Goal: Task Accomplishment & Management: Complete application form

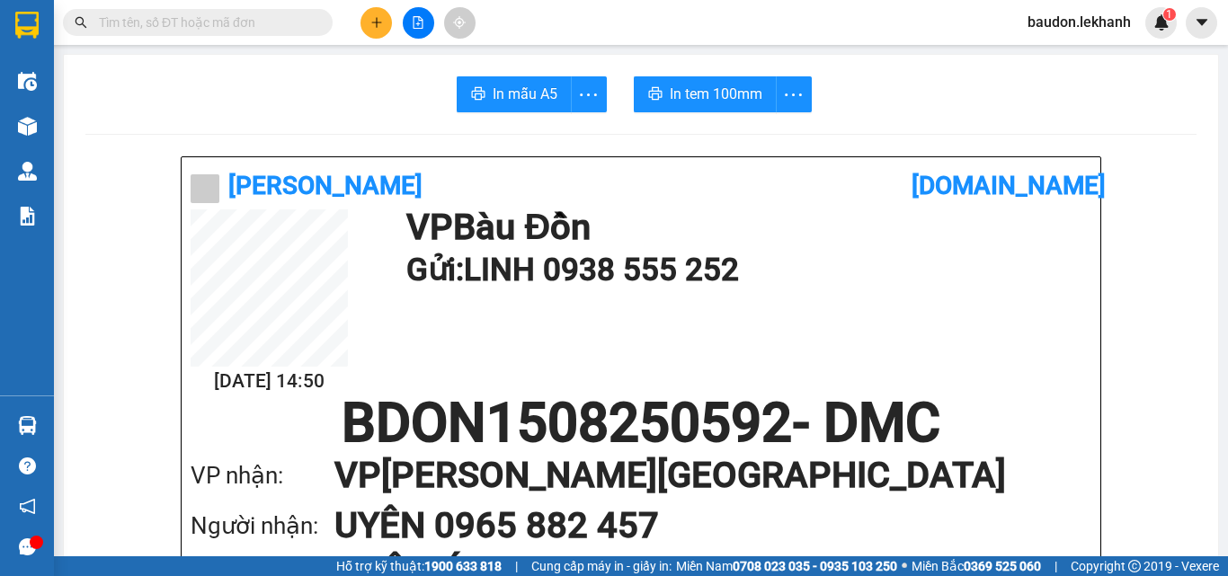
scroll to position [180, 0]
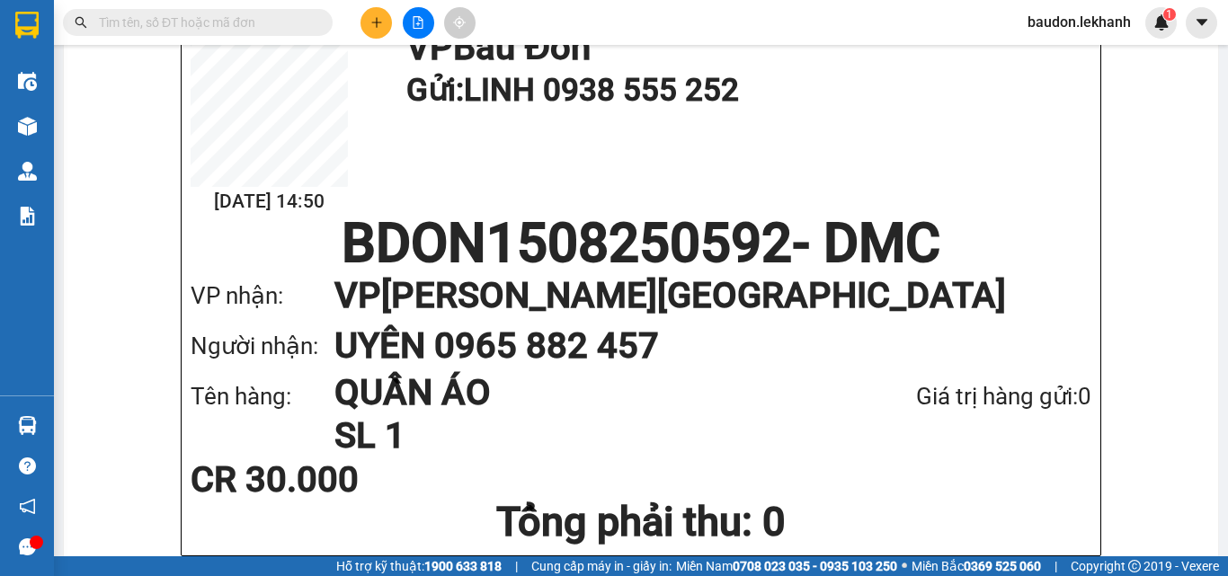
click at [379, 22] on icon "plus" at bounding box center [376, 22] width 10 height 1
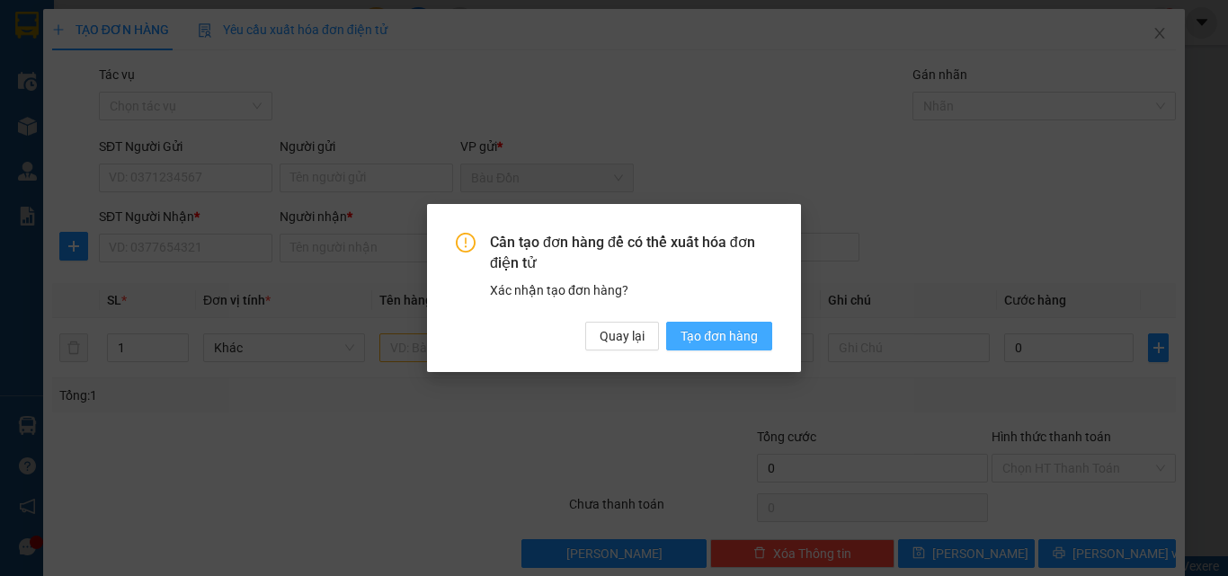
click at [711, 329] on span "Tạo đơn hàng" at bounding box center [719, 336] width 77 height 20
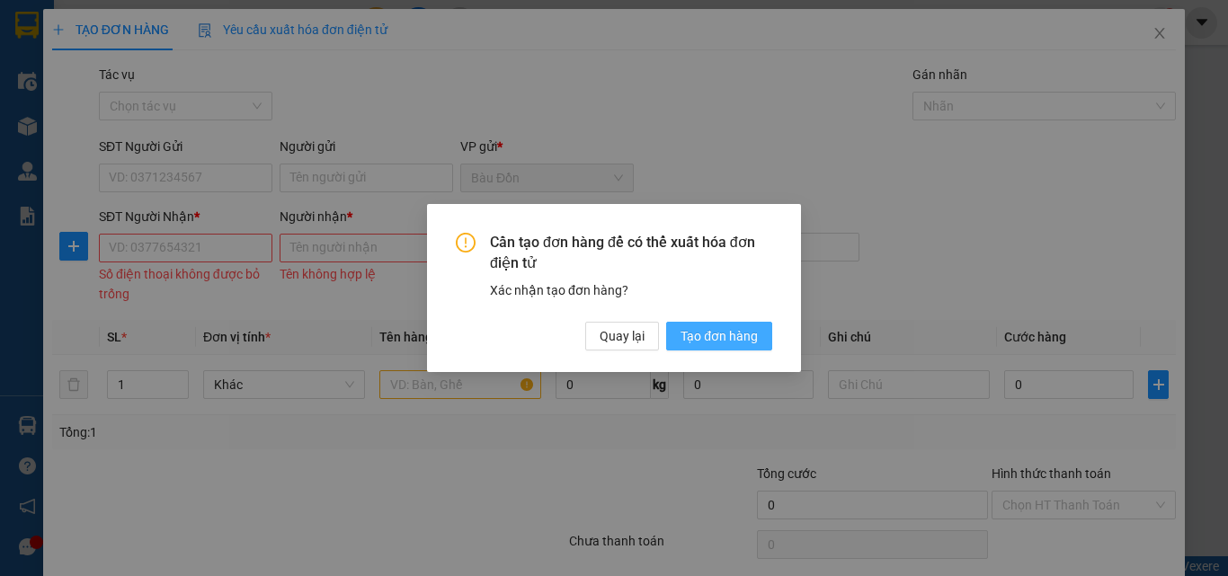
click at [696, 343] on span "Tạo đơn hàng" at bounding box center [719, 336] width 77 height 20
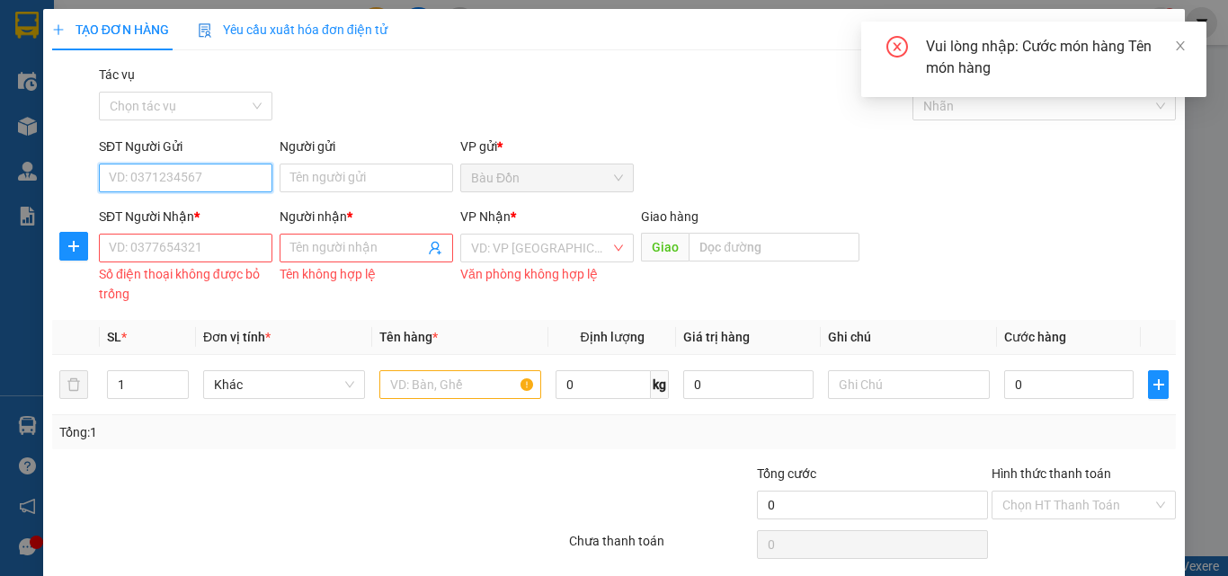
click at [195, 181] on input "SĐT Người Gửi" at bounding box center [186, 178] width 174 height 29
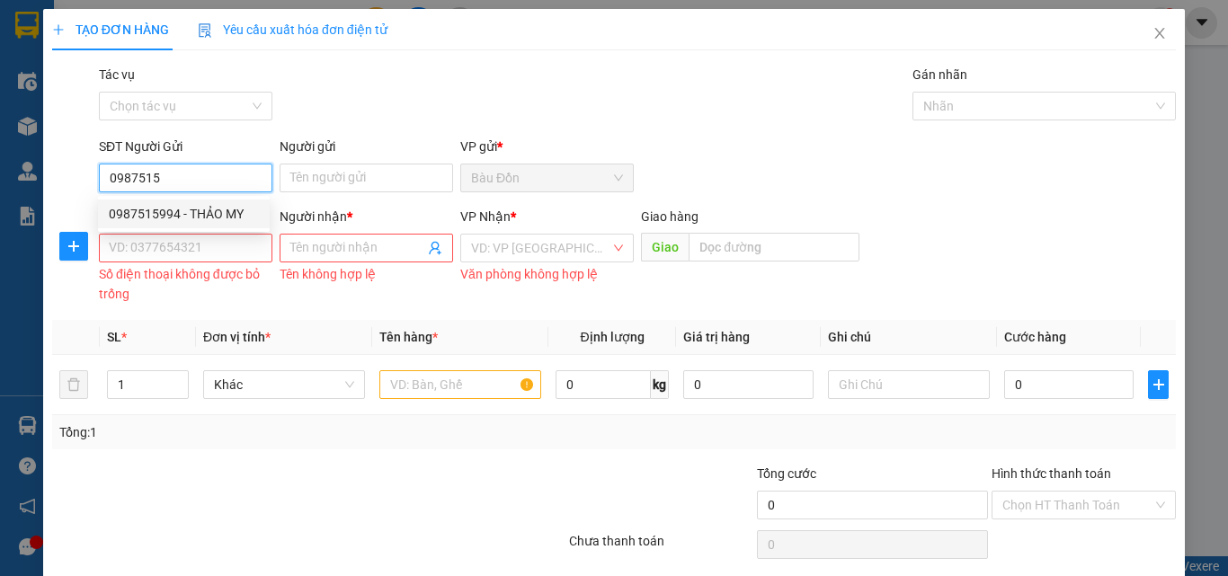
click at [156, 210] on div "0987515994 - THẢO MY" at bounding box center [184, 214] width 150 height 20
type input "0987515994"
type input "THẢO MY"
type input "0906330455"
type input "HIẾU NGUYỄN"
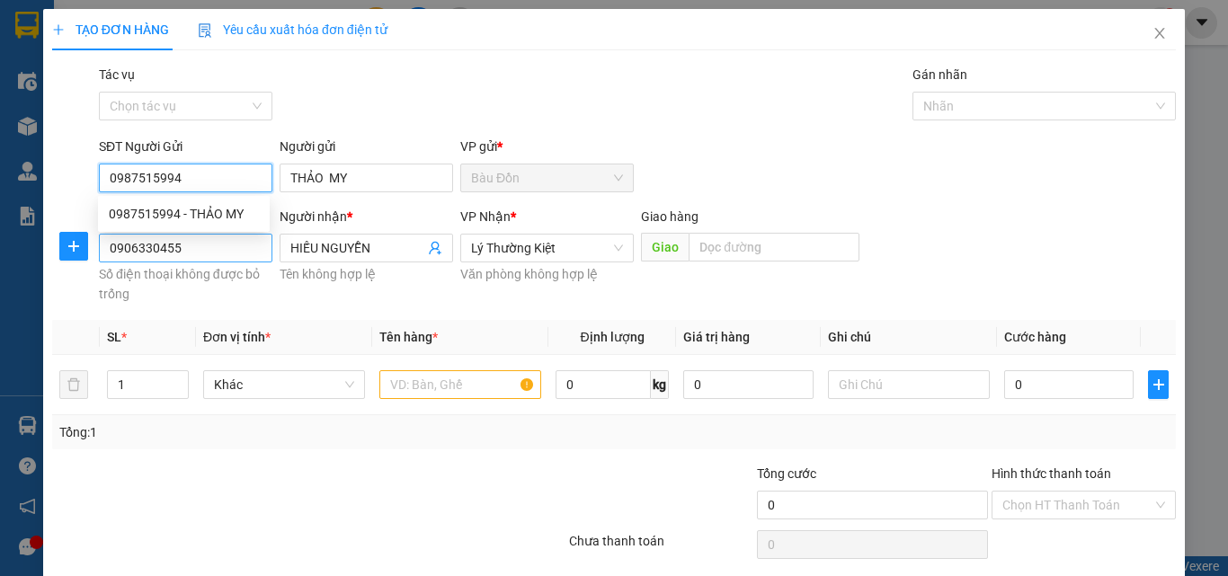
type input "30.000"
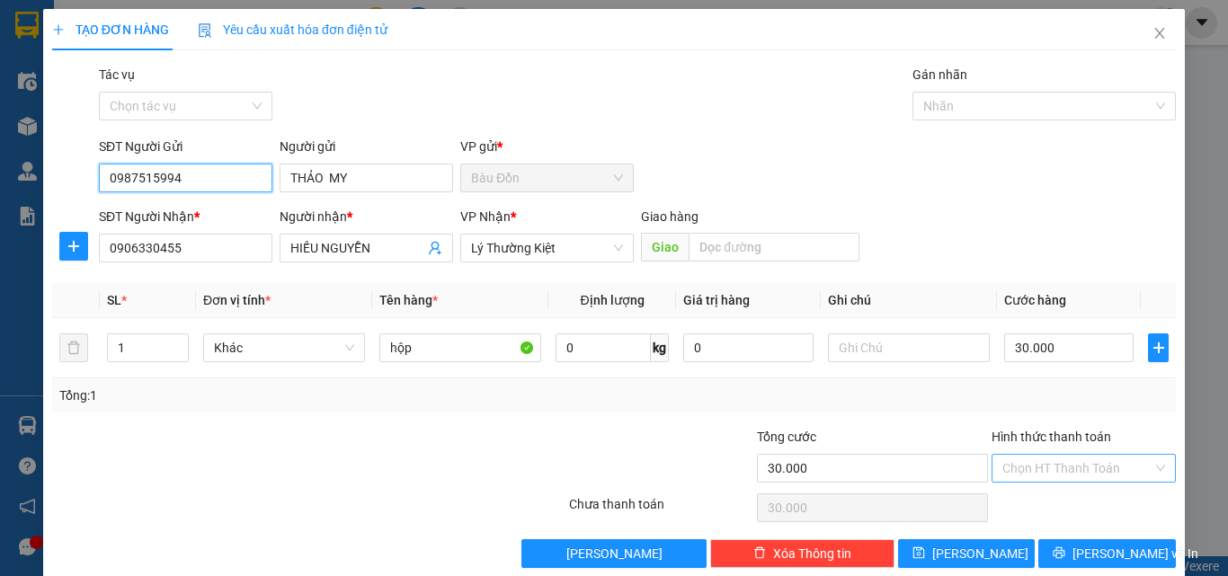
type input "0987515994"
click at [1023, 479] on input "Hình thức thanh toán" at bounding box center [1078, 468] width 150 height 27
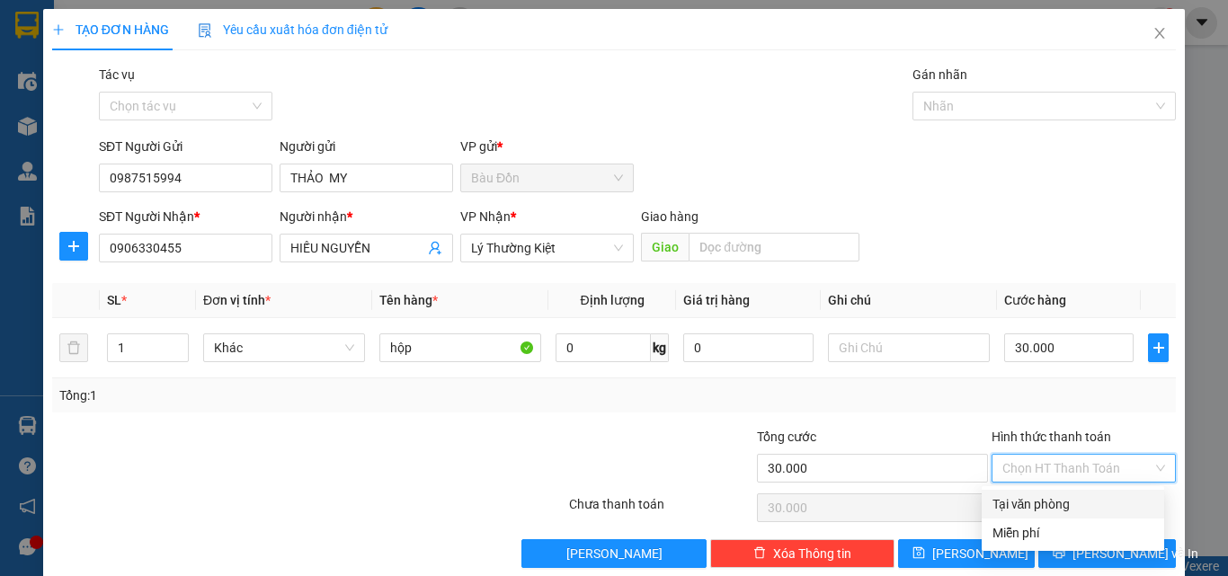
click at [1040, 499] on div "Tại văn phòng" at bounding box center [1073, 505] width 161 height 20
type input "0"
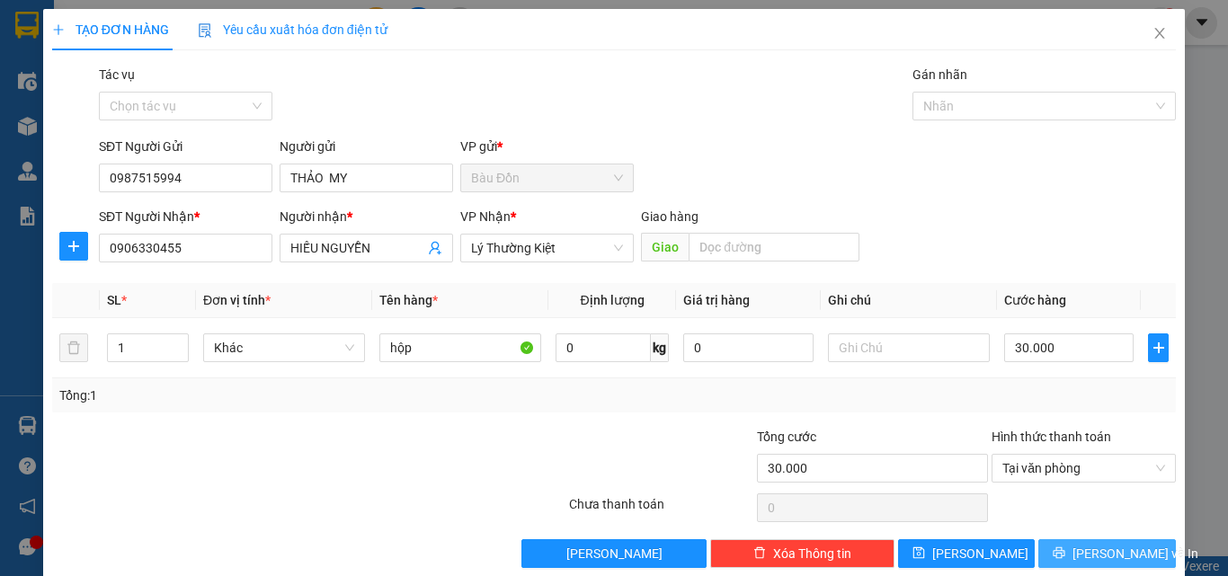
click at [1083, 557] on span "[PERSON_NAME] và In" at bounding box center [1136, 554] width 126 height 20
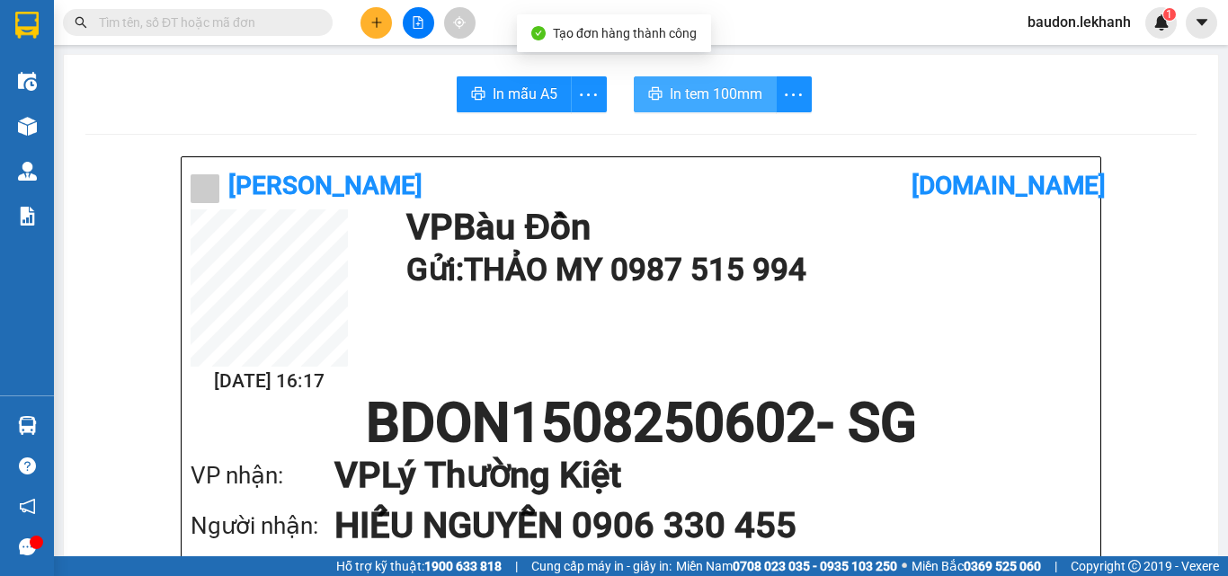
click at [696, 101] on span "In tem 100mm" at bounding box center [716, 94] width 93 height 22
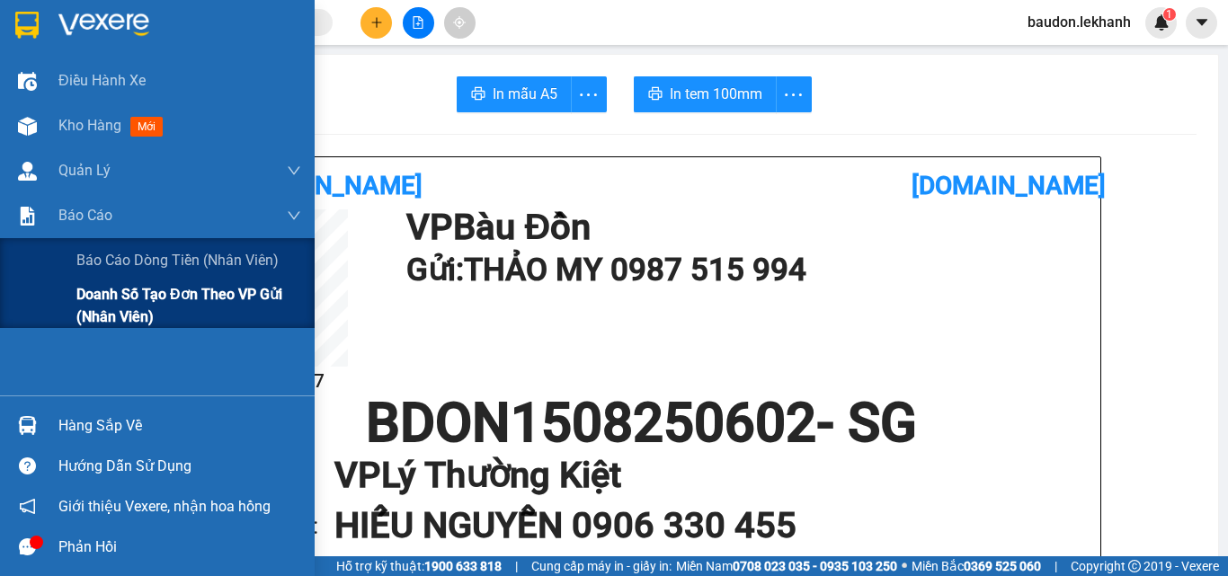
click at [71, 304] on div "Doanh số tạo đơn theo VP gửi (nhân viên)" at bounding box center [157, 305] width 315 height 45
